Goal: Task Accomplishment & Management: Manage account settings

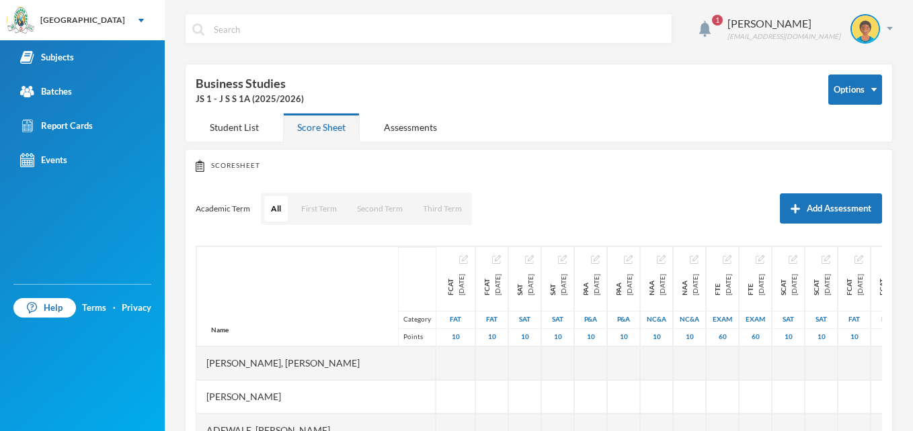
scroll to position [515, 0]
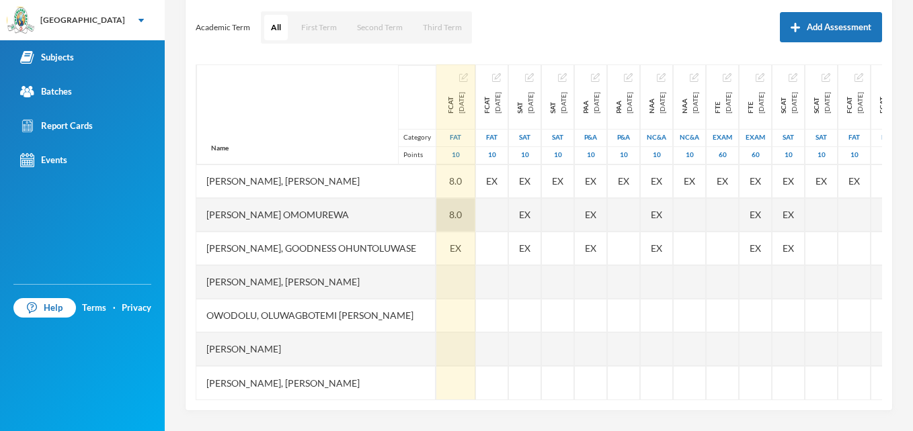
click at [436, 200] on div "8.0" at bounding box center [455, 215] width 39 height 34
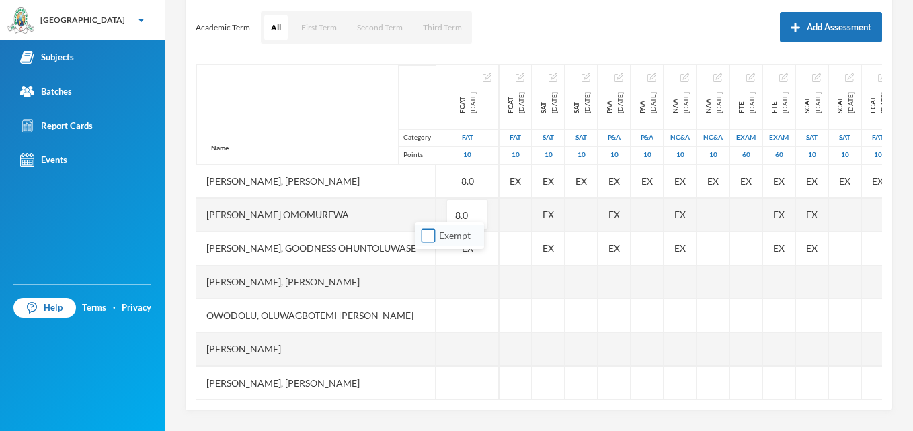
click at [431, 241] on input "Exempt" at bounding box center [428, 236] width 14 height 14
checkbox input "true"
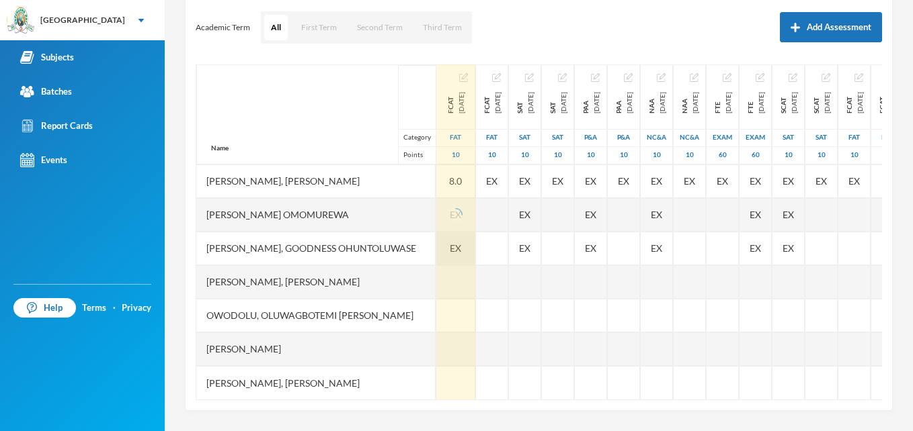
click at [436, 265] on div at bounding box center [455, 282] width 39 height 34
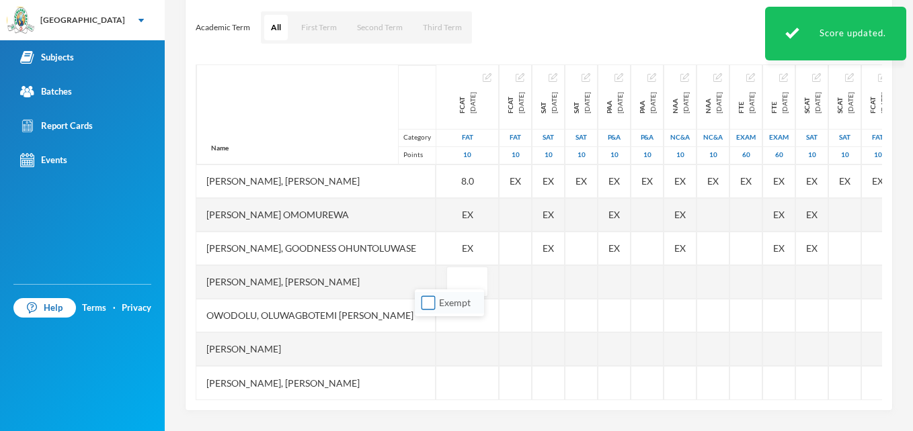
click at [431, 265] on body "Greenland Hall Your Bluebic Account [GEOGRAPHIC_DATA] Hall Add a New School Sub…" at bounding box center [456, 215] width 913 height 431
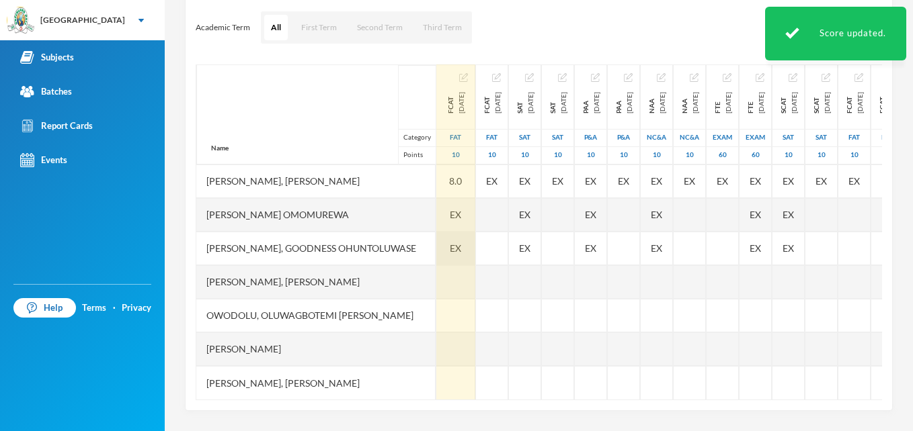
click at [436, 236] on div "EX" at bounding box center [455, 249] width 39 height 34
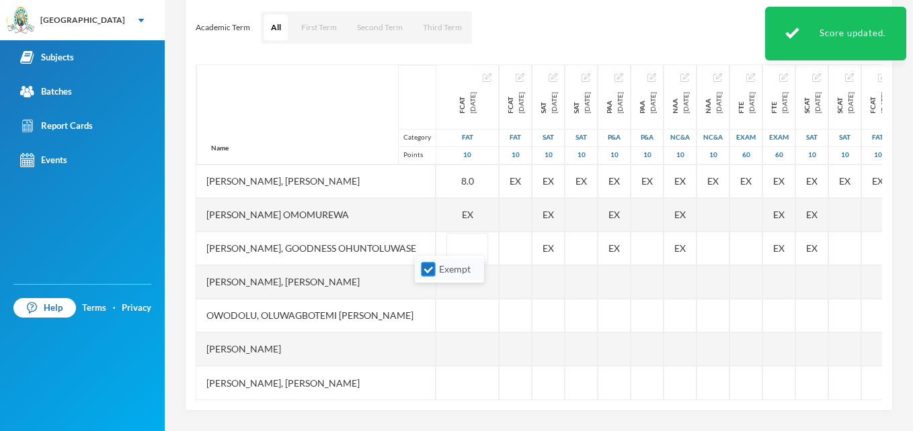
click at [430, 269] on input "Exempt" at bounding box center [428, 270] width 14 height 14
checkbox input "false"
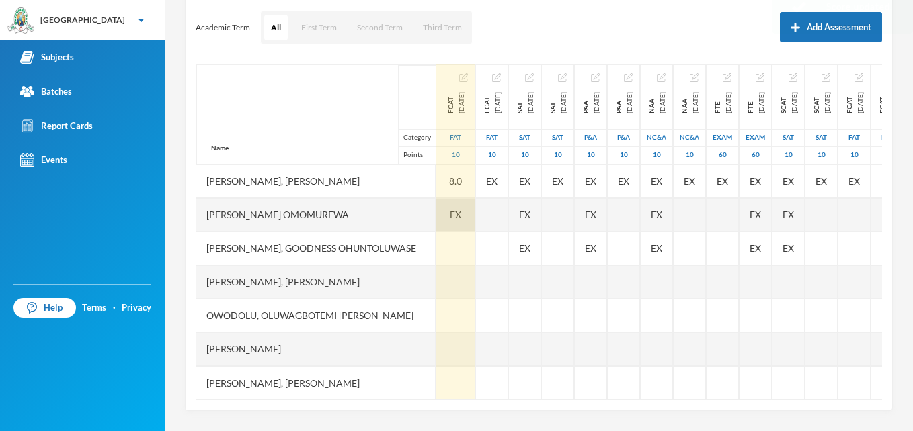
click at [436, 206] on div "EX" at bounding box center [455, 215] width 39 height 34
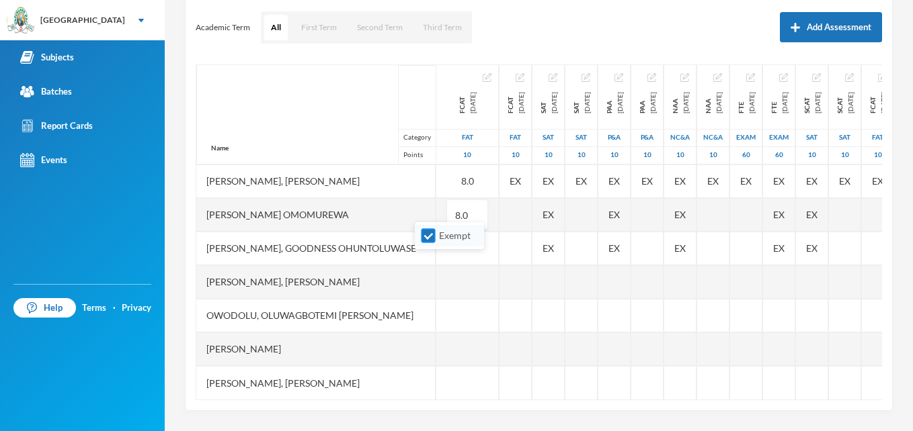
click at [426, 232] on input "Exempt" at bounding box center [428, 236] width 14 height 14
checkbox input "false"
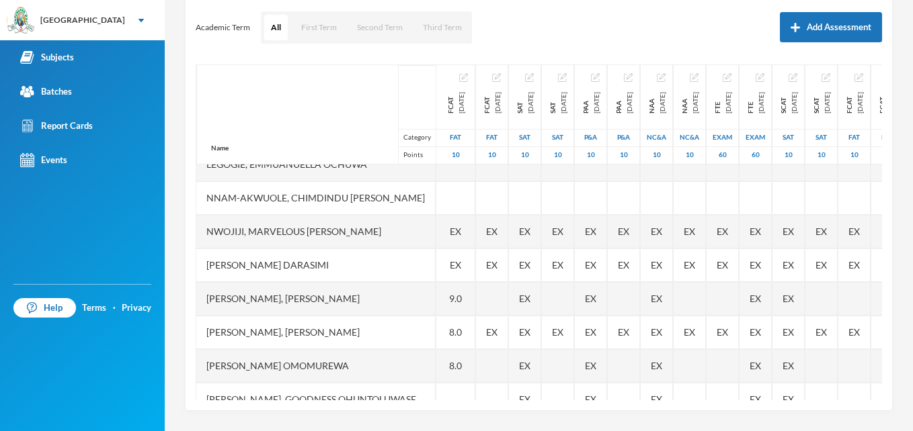
scroll to position [327, 0]
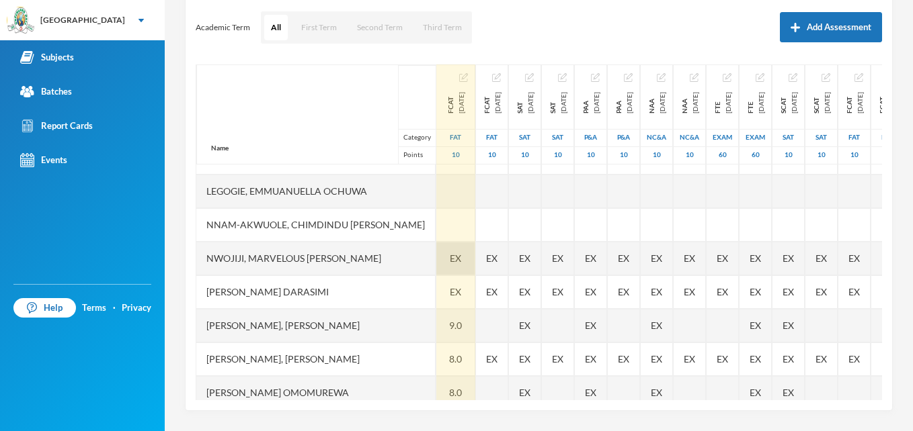
click at [450, 259] on span "EX" at bounding box center [455, 258] width 11 height 14
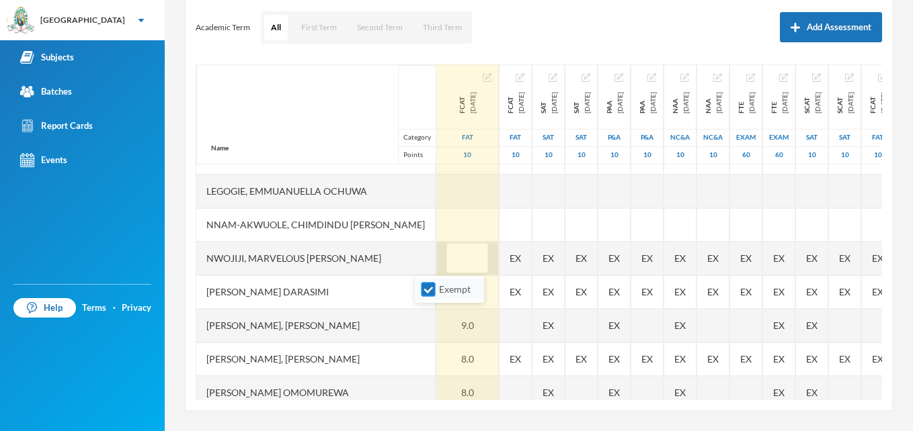
click at [434, 293] on input "Exempt" at bounding box center [428, 290] width 14 height 14
checkbox input "false"
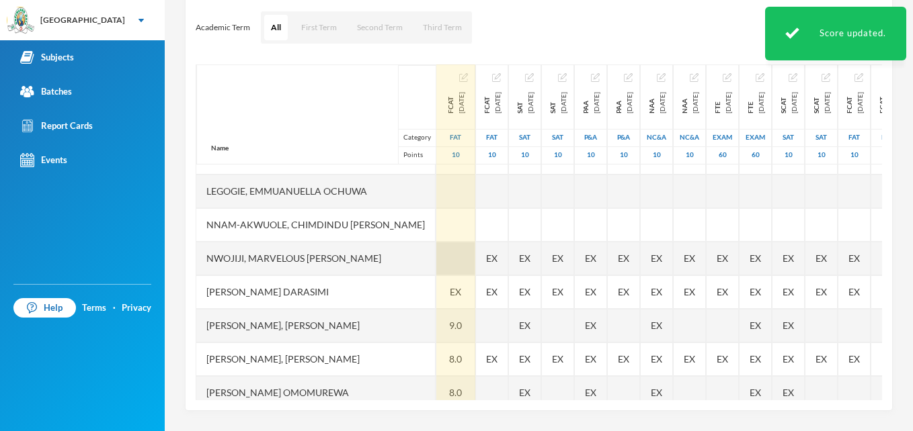
click at [436, 261] on div at bounding box center [455, 259] width 39 height 34
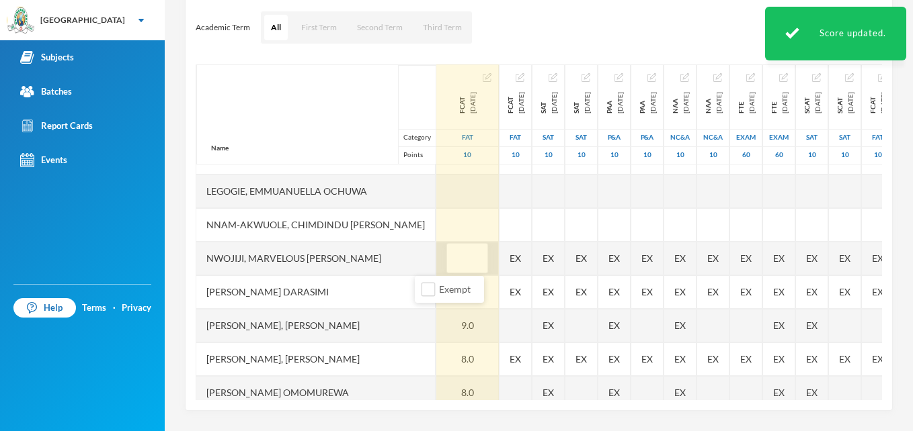
type input "7"
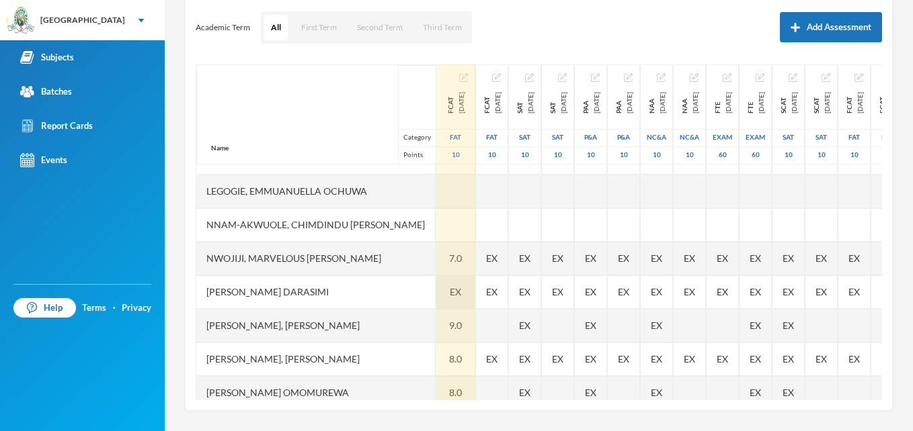
click at [450, 294] on span "EX" at bounding box center [455, 292] width 11 height 14
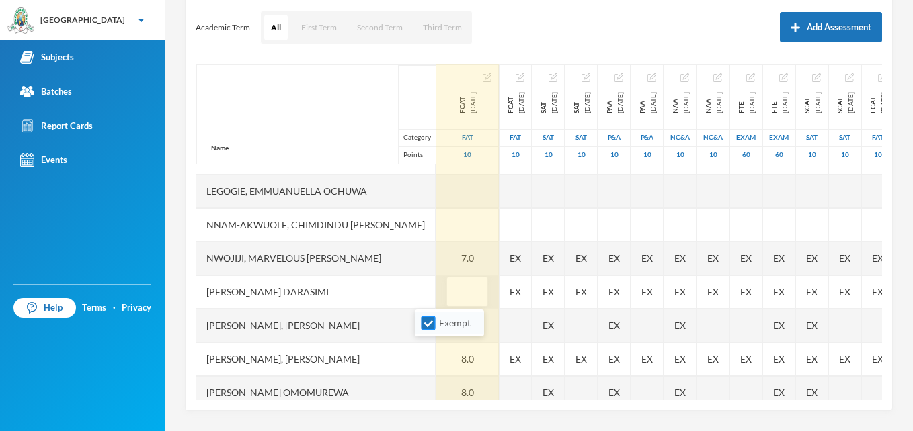
click at [429, 323] on input "Exempt" at bounding box center [428, 324] width 14 height 14
checkbox input "false"
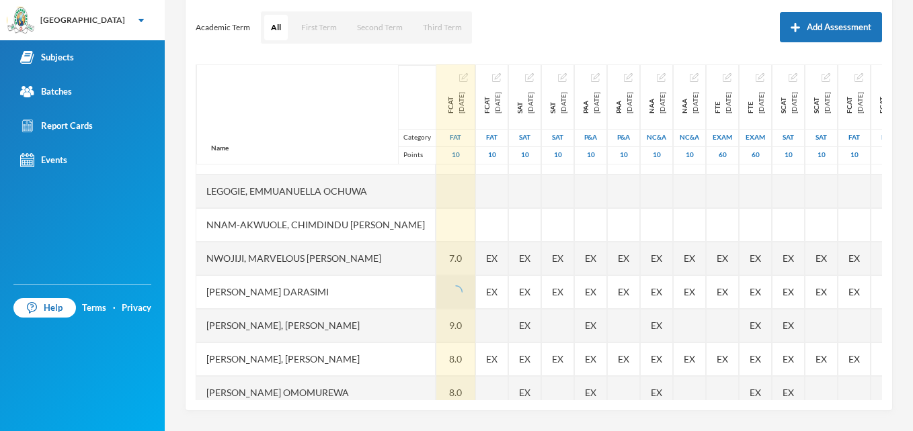
click at [436, 309] on div "9.0" at bounding box center [455, 326] width 39 height 34
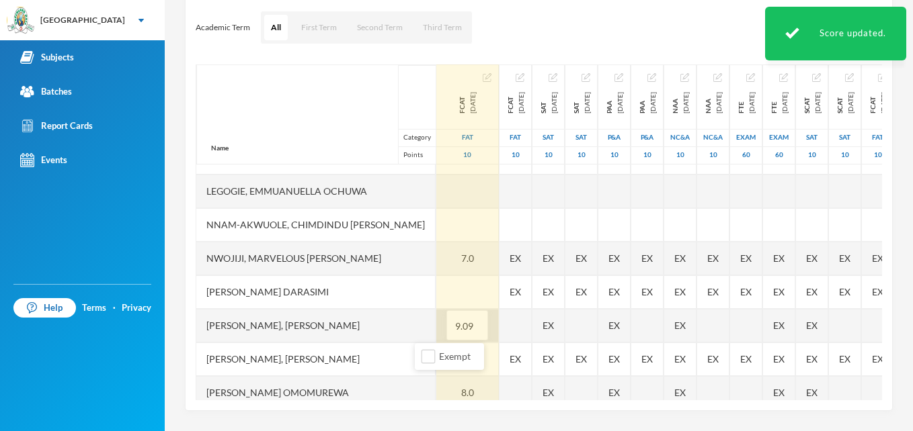
type input "9.0"
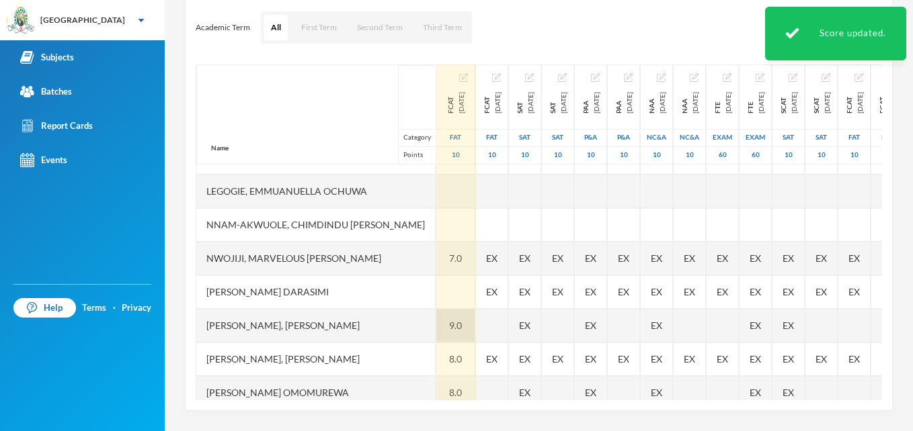
click at [436, 289] on div at bounding box center [455, 293] width 39 height 34
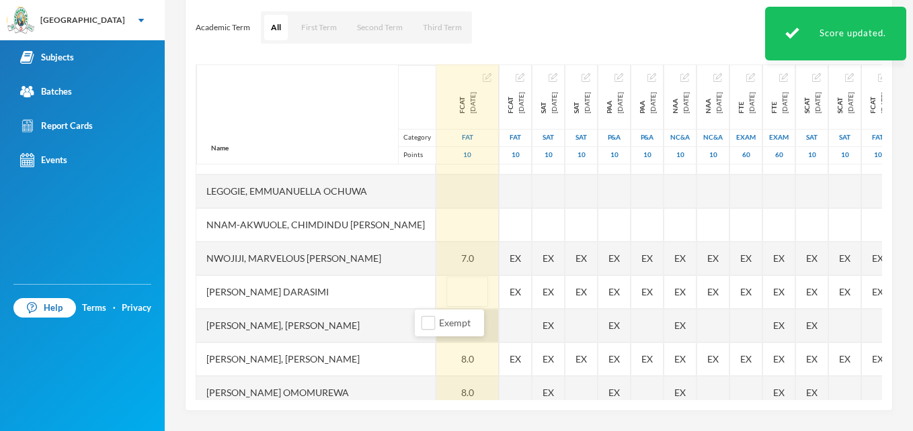
type input "9"
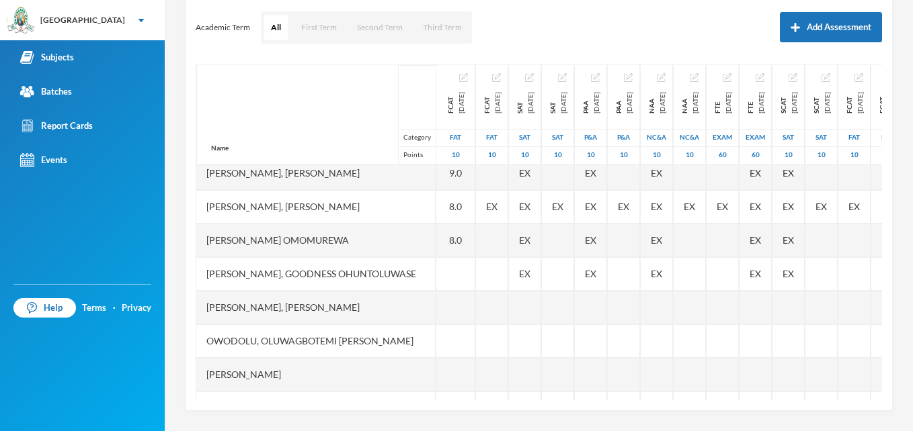
scroll to position [515, 0]
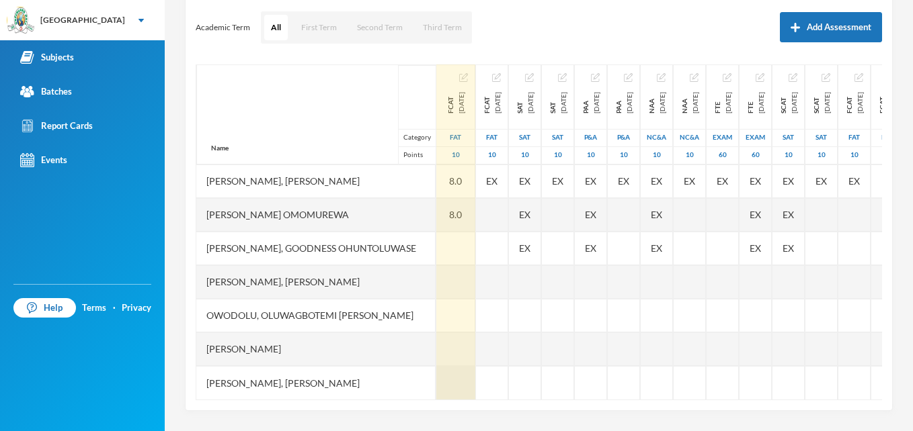
click at [436, 371] on div at bounding box center [455, 383] width 39 height 34
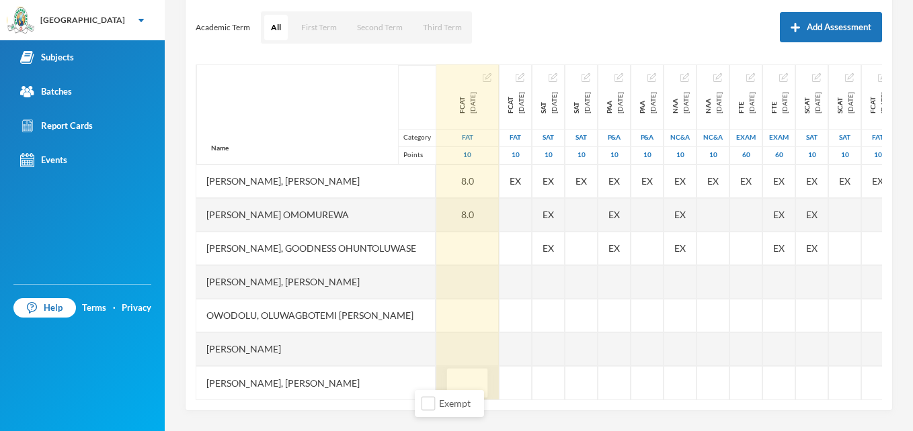
type input "6"
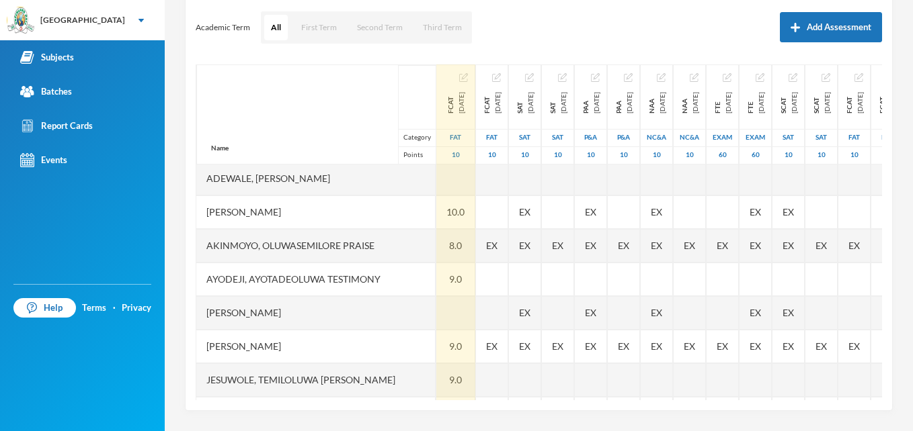
scroll to position [58, 0]
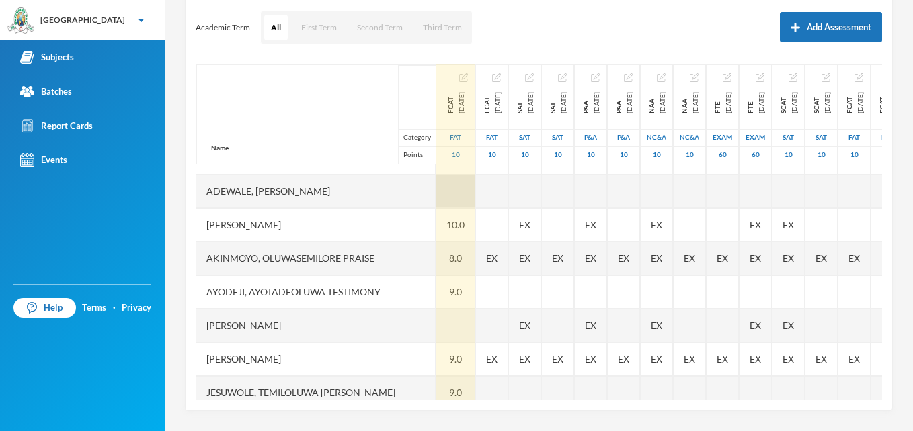
click at [436, 194] on div at bounding box center [455, 192] width 39 height 34
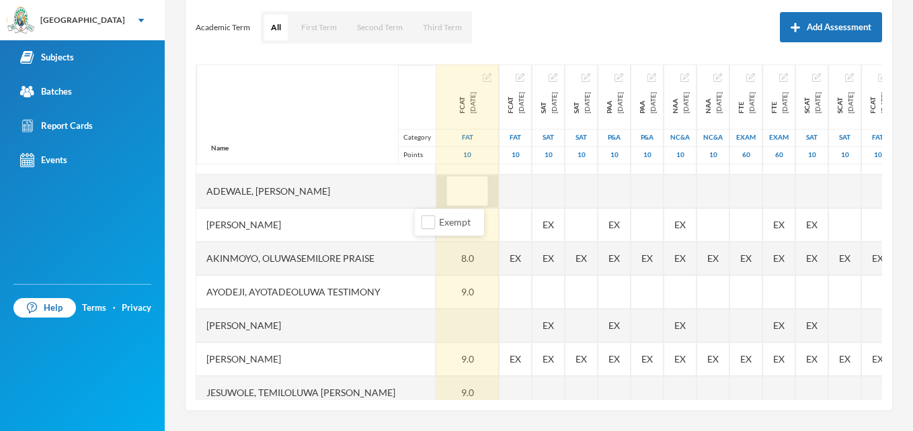
type input "8"
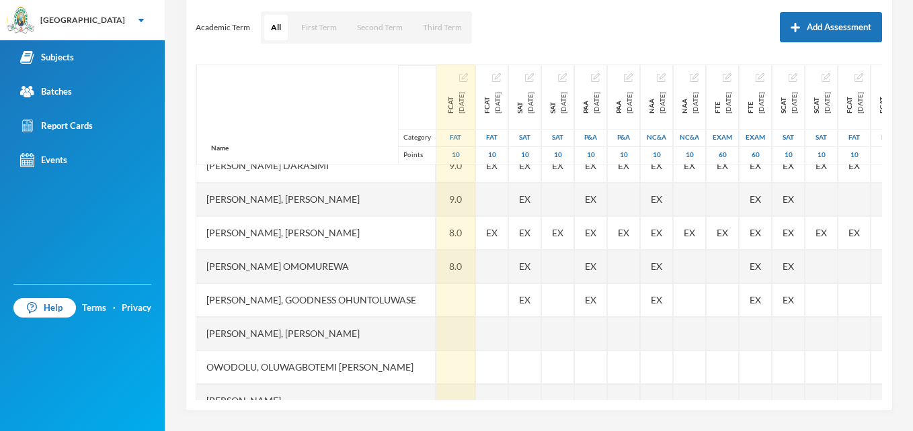
scroll to position [488, 0]
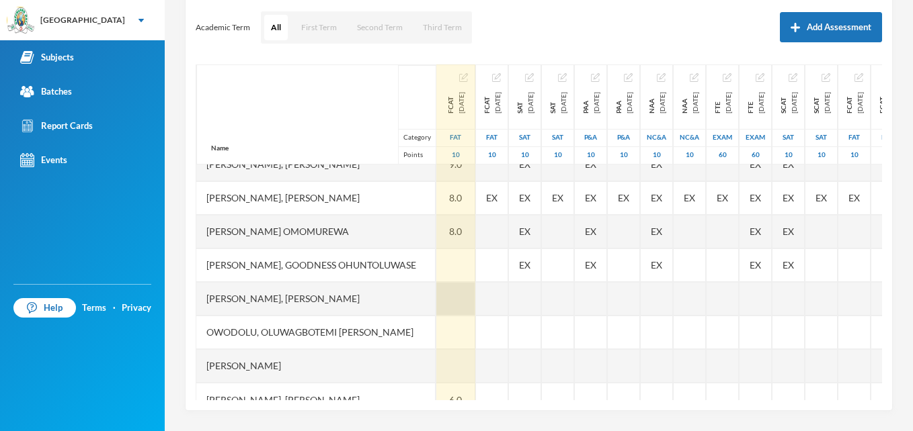
click at [436, 306] on div at bounding box center [455, 299] width 39 height 34
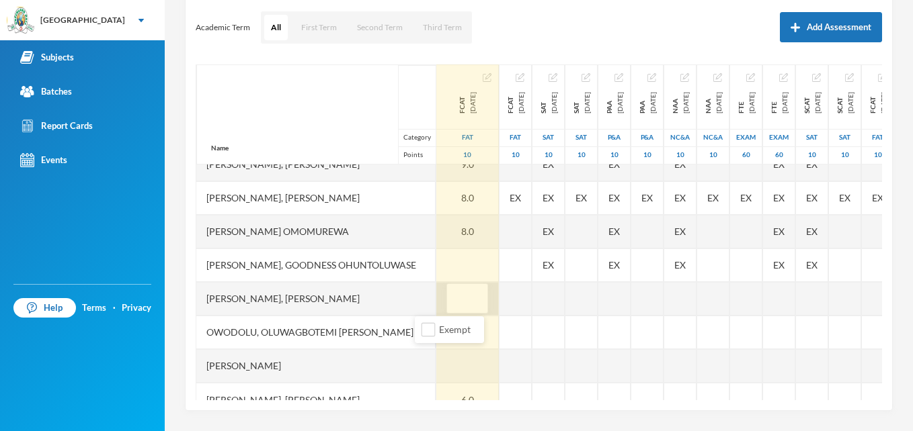
type input "8"
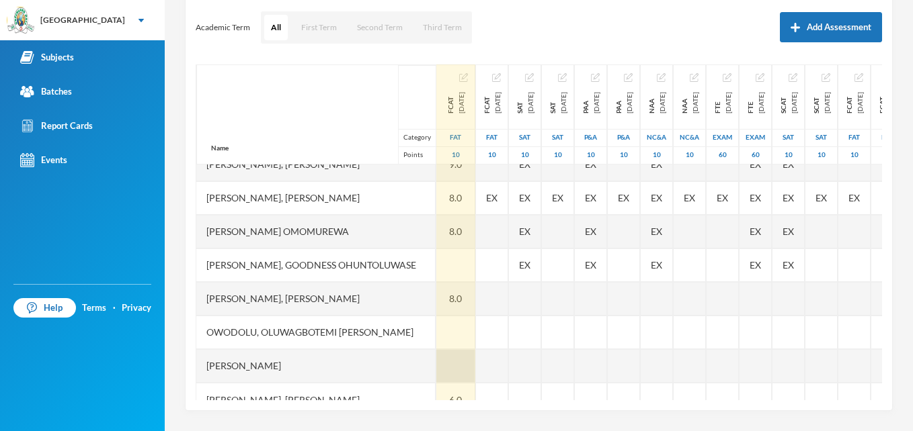
click at [436, 369] on div at bounding box center [455, 366] width 39 height 34
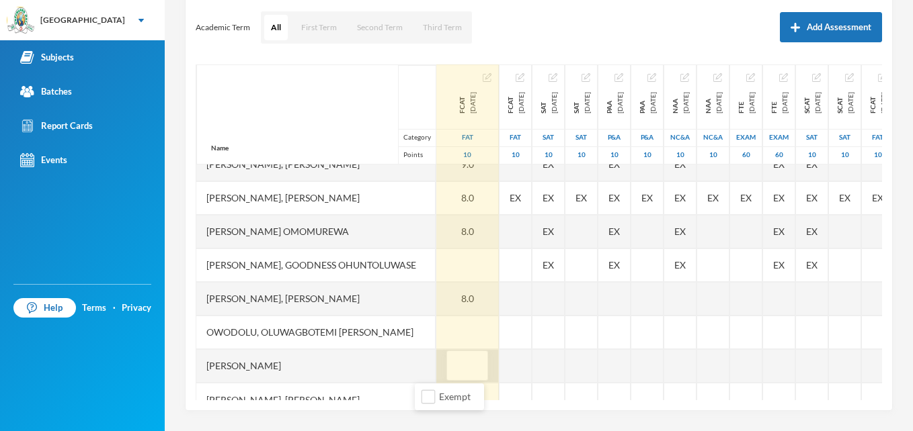
type input "9"
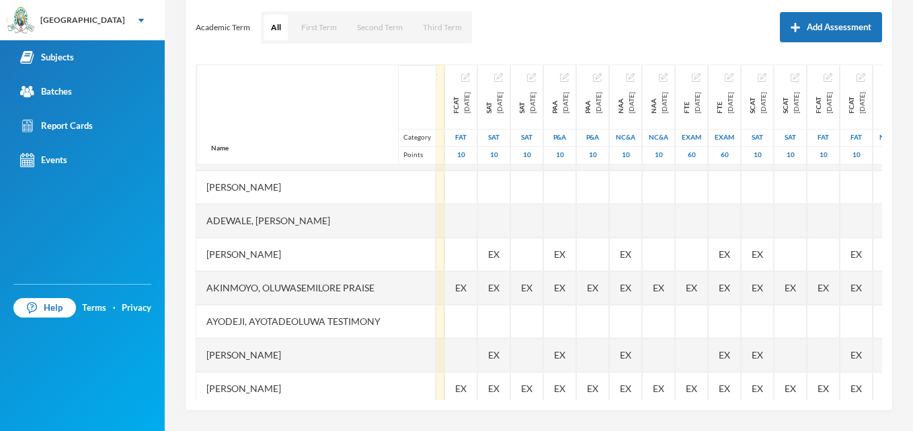
scroll to position [13, 31]
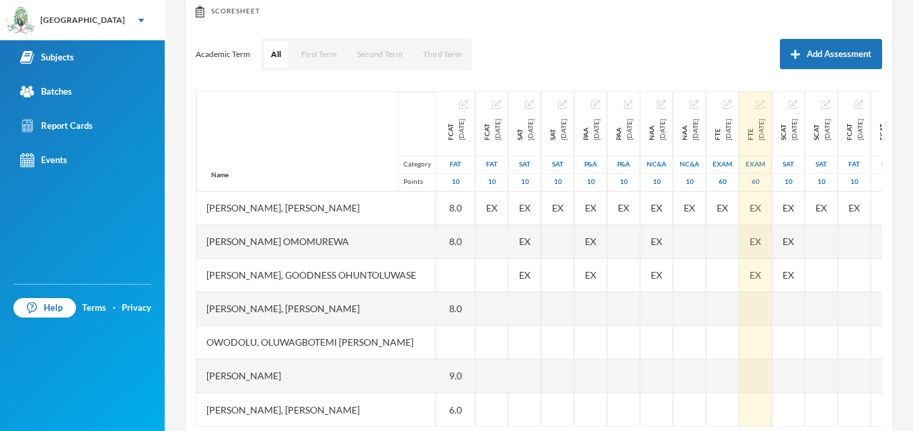
scroll to position [181, 0]
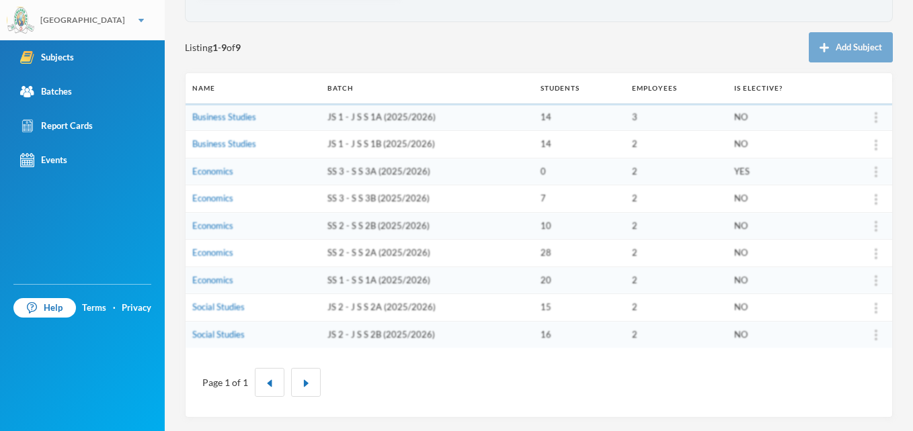
scroll to position [122, 0]
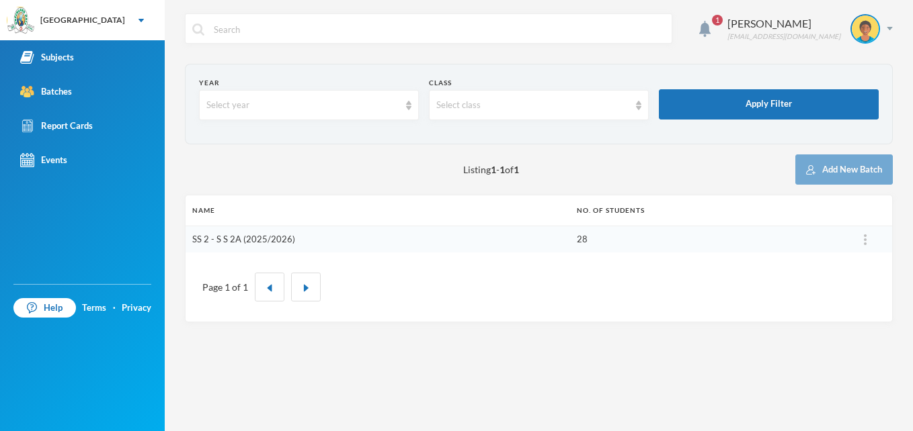
click at [258, 241] on link "SS 2 - S S 2A (2025/2026)" at bounding box center [243, 239] width 103 height 11
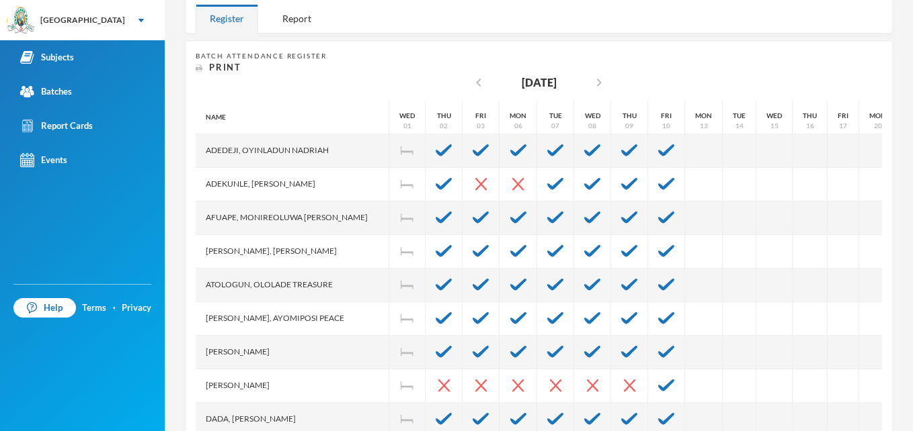
scroll to position [242, 0]
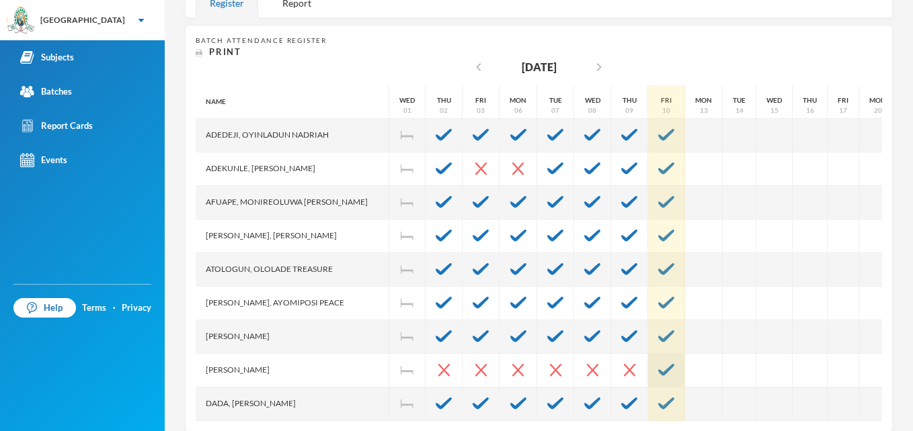
click at [658, 373] on img at bounding box center [666, 370] width 16 height 12
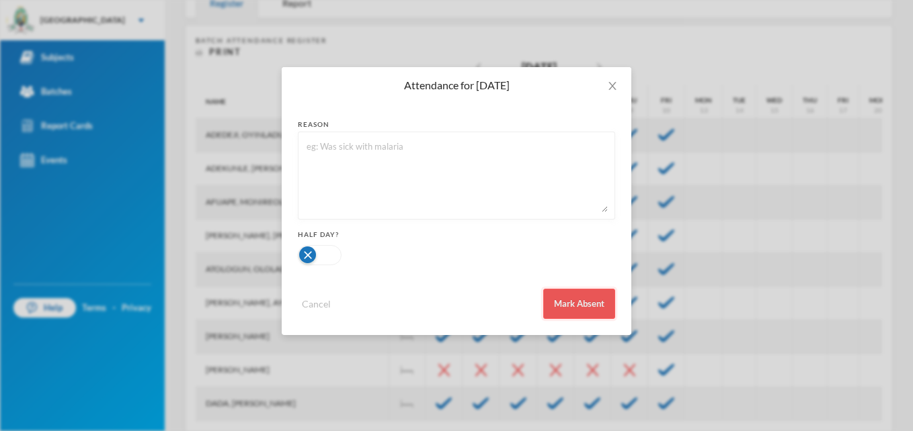
click at [579, 306] on button "Mark Absent" at bounding box center [579, 304] width 72 height 30
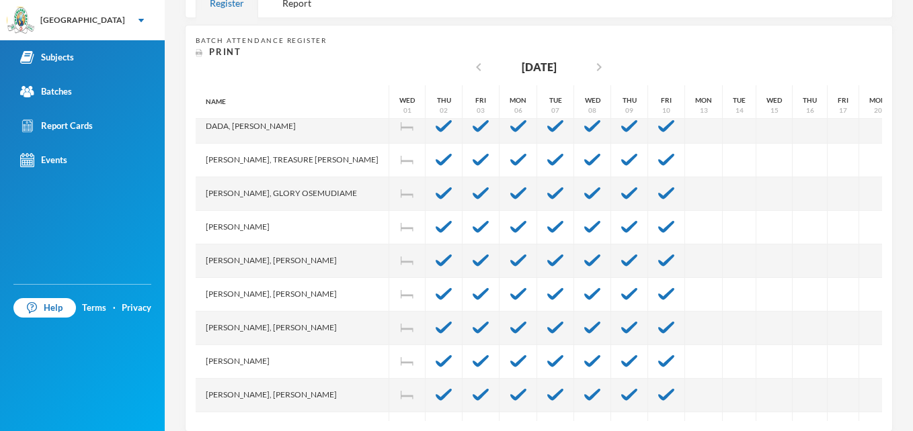
scroll to position [358, 0]
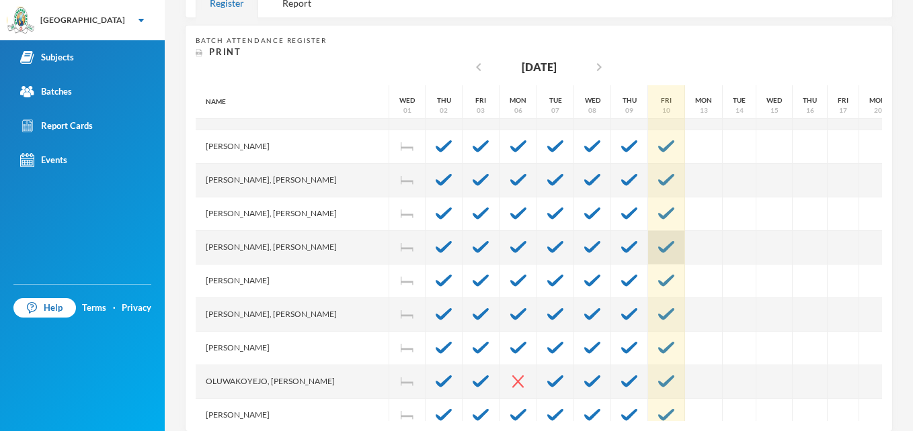
click at [649, 253] on div at bounding box center [666, 248] width 37 height 34
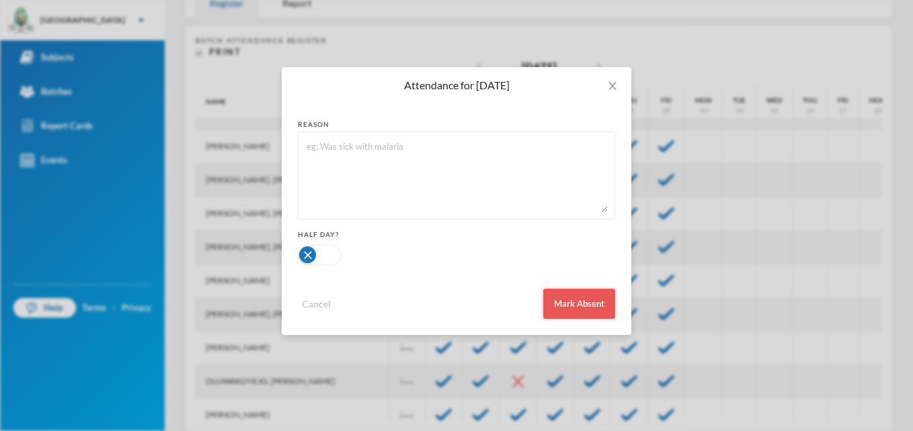
click at [595, 301] on button "Mark Absent" at bounding box center [579, 304] width 72 height 30
